Goal: Ask a question

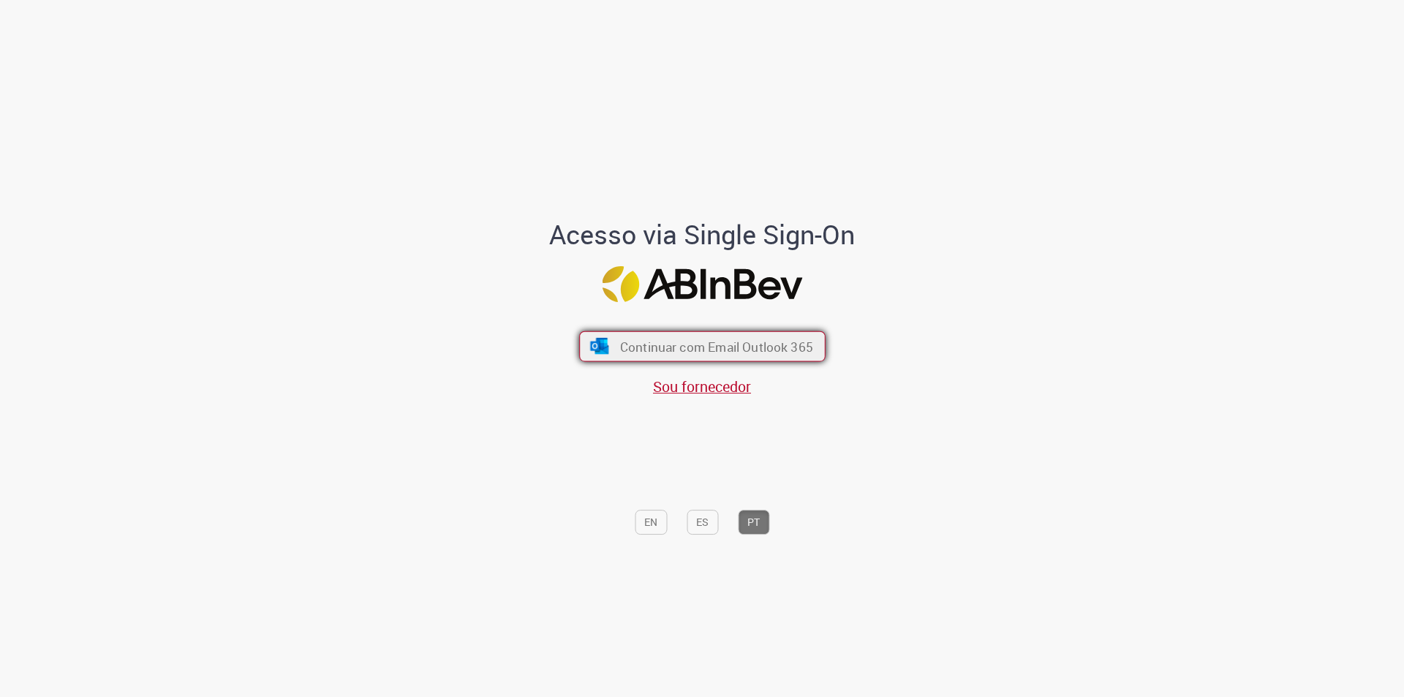
click at [793, 354] on span "Continuar com Email Outlook 365" at bounding box center [715, 346] width 193 height 17
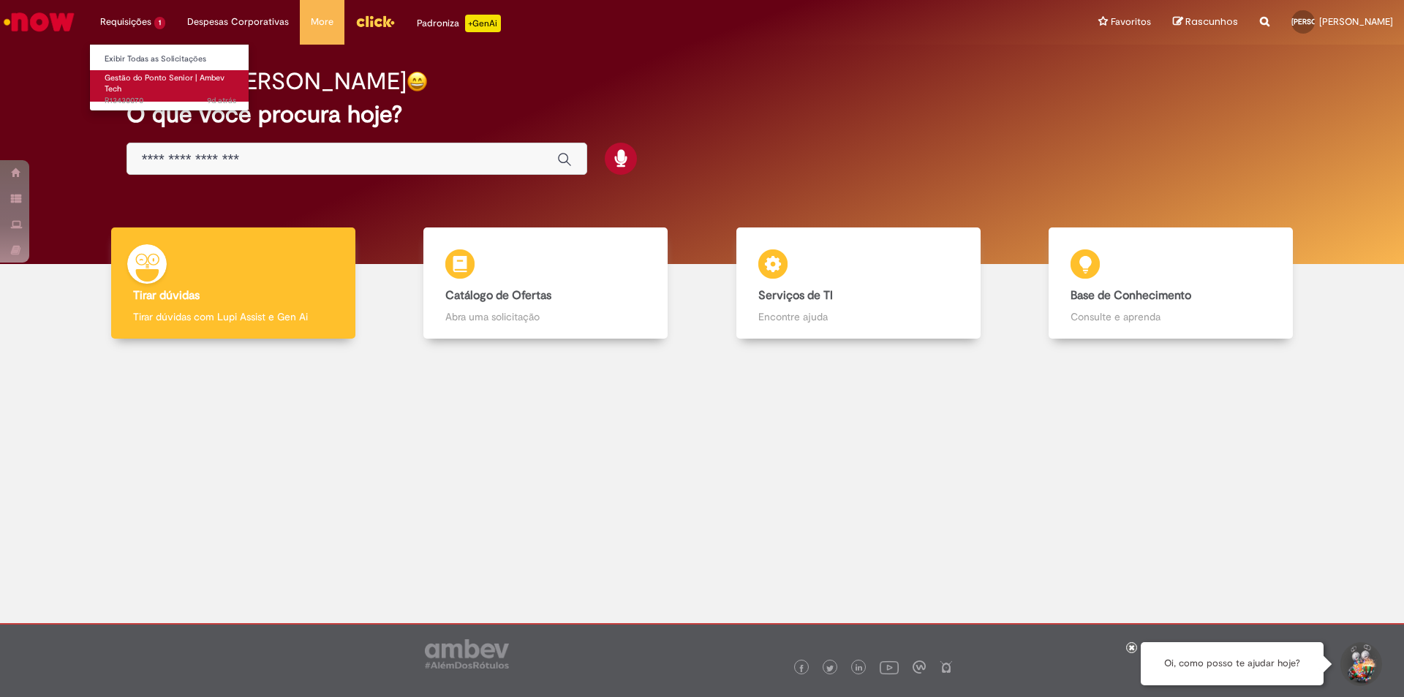
click at [140, 78] on span "Gestão do Ponto Senior | Ambev Tech" at bounding box center [165, 83] width 120 height 23
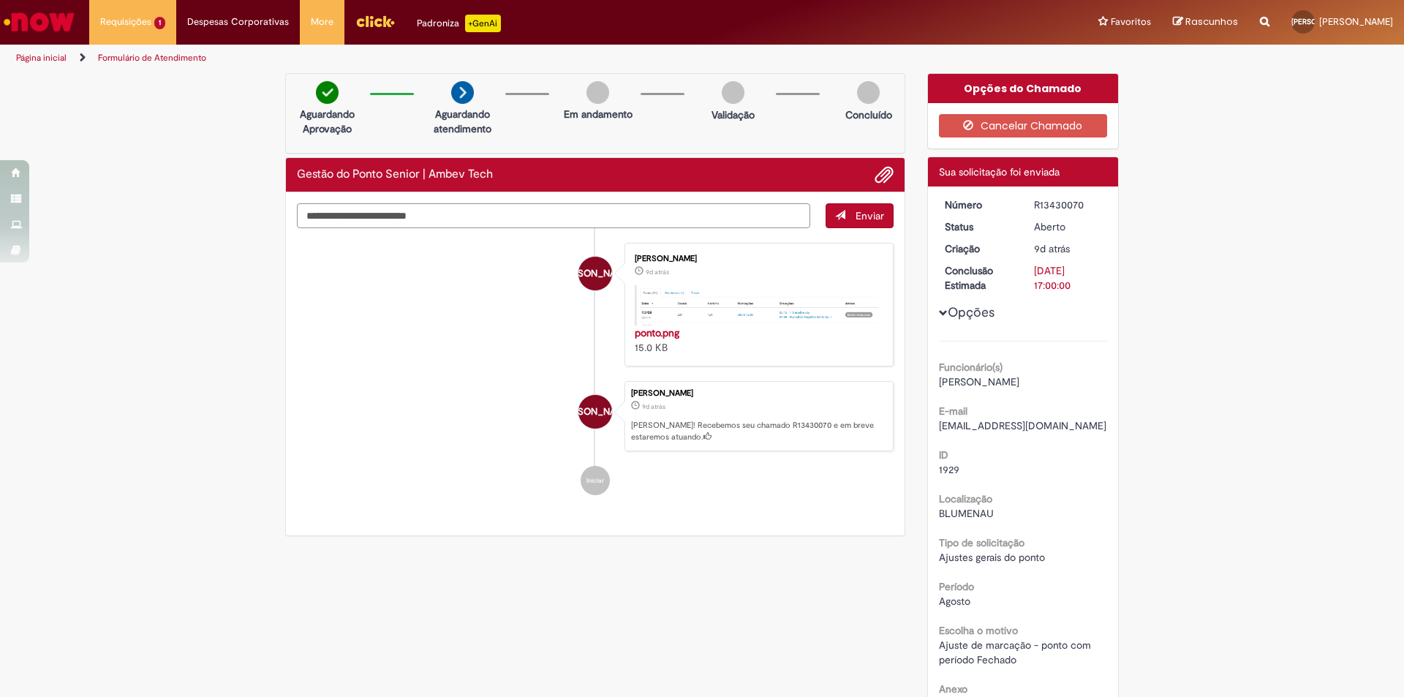
click at [438, 218] on textarea "Digite sua mensagem aqui..." at bounding box center [553, 215] width 513 height 25
type textarea "*"
click at [496, 369] on ul "[PERSON_NAME] [PERSON_NAME] 9d atrás 9 dias atrás ponto.png 15.0 KB JA [PERSON_…" at bounding box center [595, 369] width 597 height 282
